Goal: Information Seeking & Learning: Learn about a topic

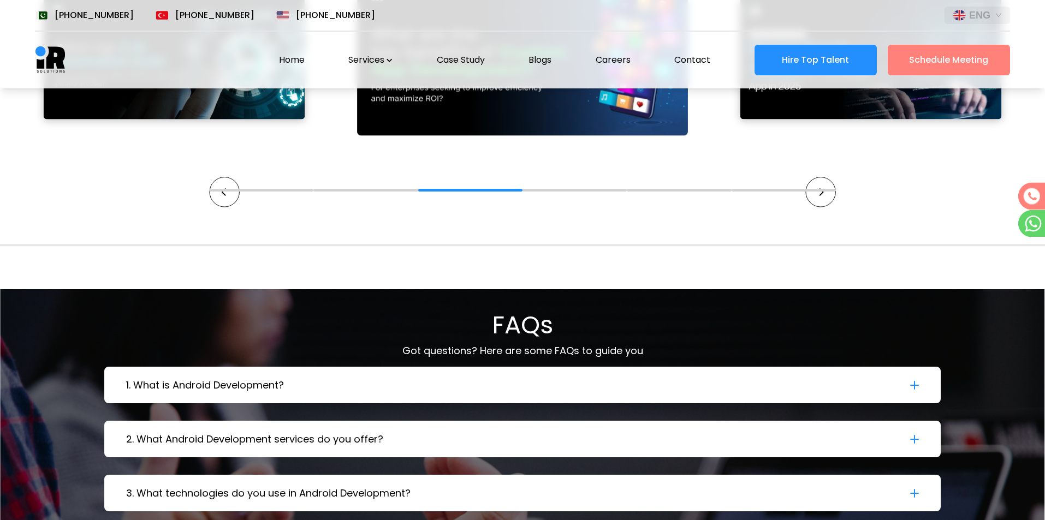
scroll to position [3439, 0]
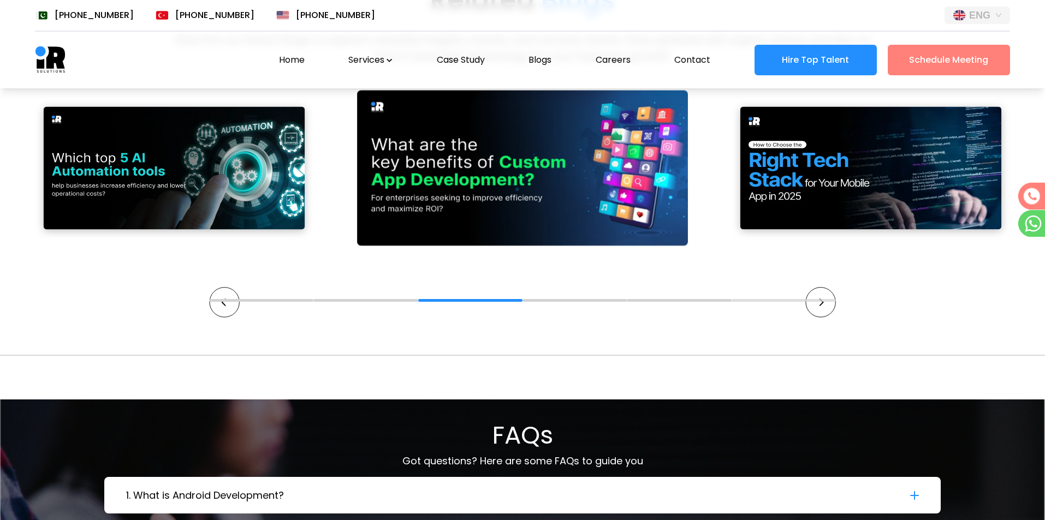
click at [822, 299] on button "6" at bounding box center [783, 300] width 104 height 3
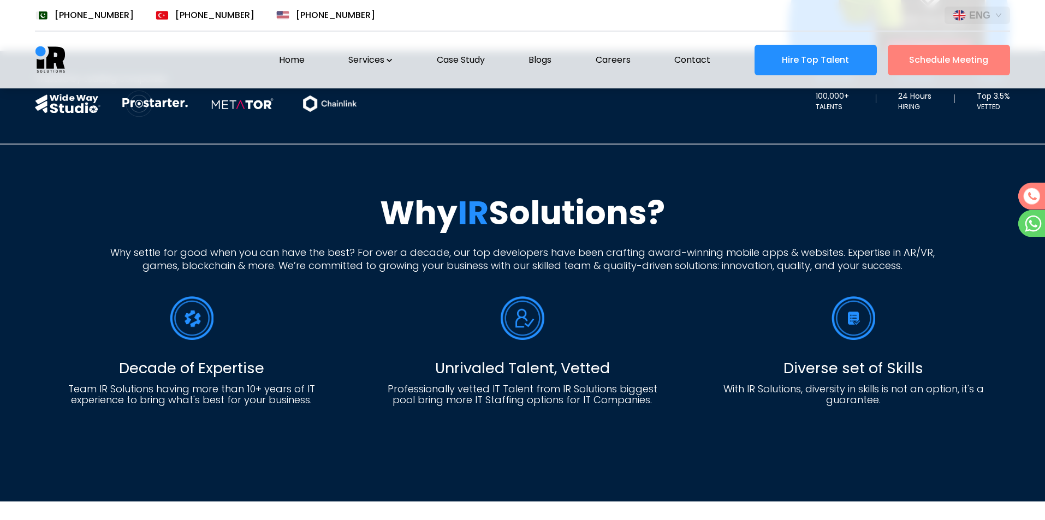
scroll to position [0, 0]
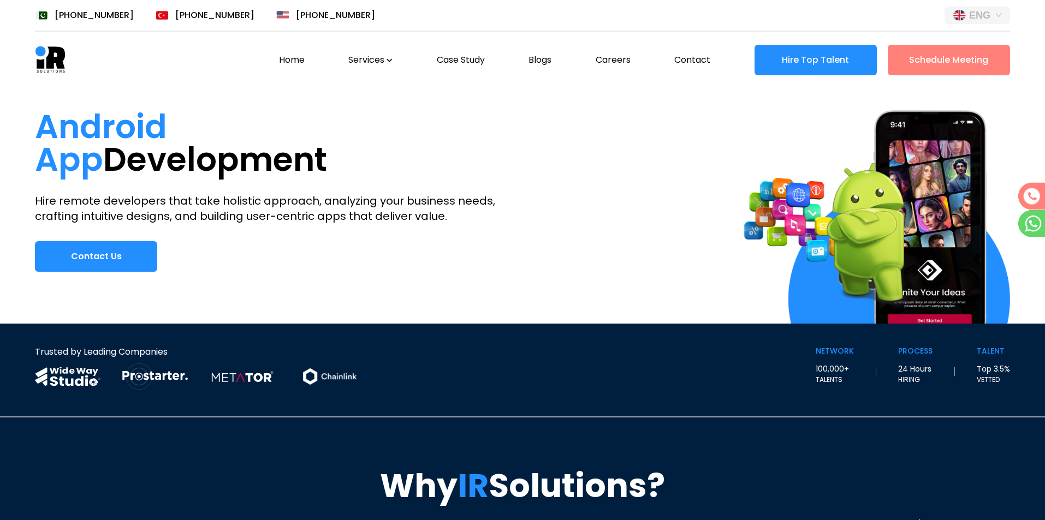
click at [299, 57] on link "Home" at bounding box center [292, 59] width 26 height 13
click at [454, 96] on div "Android App Development Hire remote developers that take holistic approach, ana…" at bounding box center [522, 205] width 1045 height 235
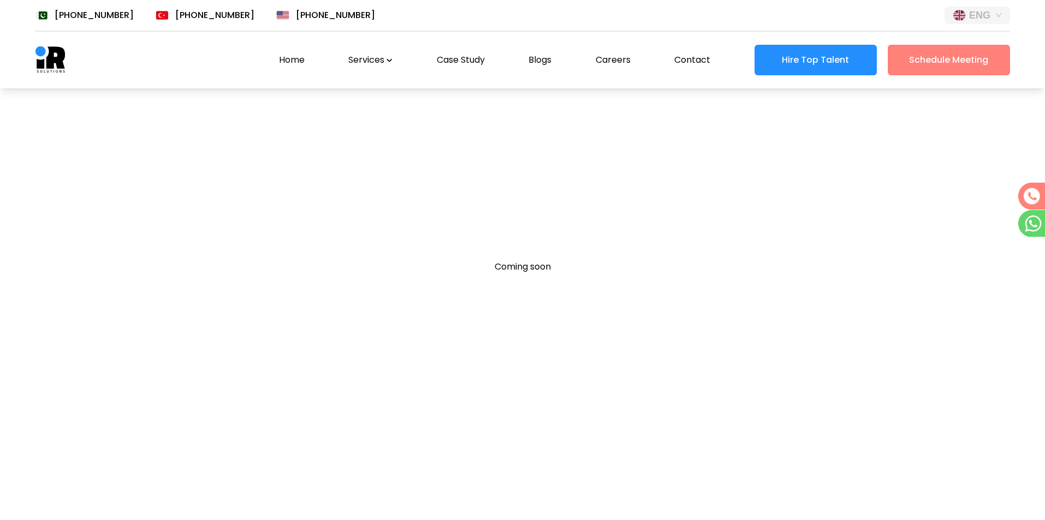
scroll to position [88, 0]
